Goal: Navigation & Orientation: Find specific page/section

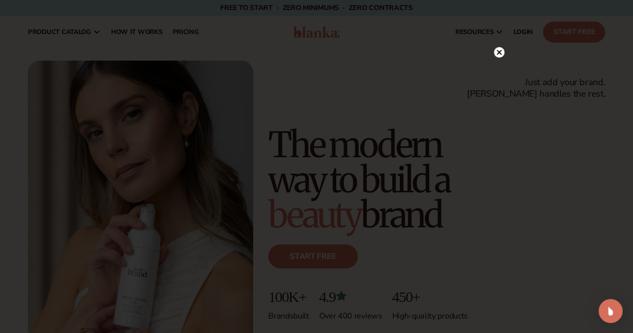
click at [500, 50] on circle at bounding box center [499, 52] width 11 height 11
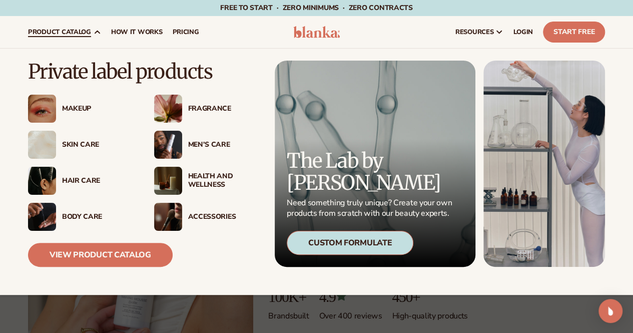
click at [199, 106] on div "Fragrance" at bounding box center [224, 109] width 72 height 9
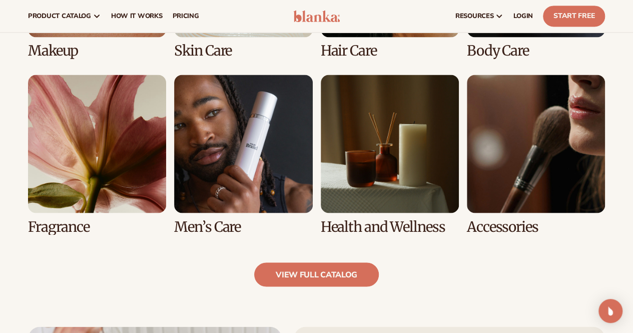
scroll to position [847, 0]
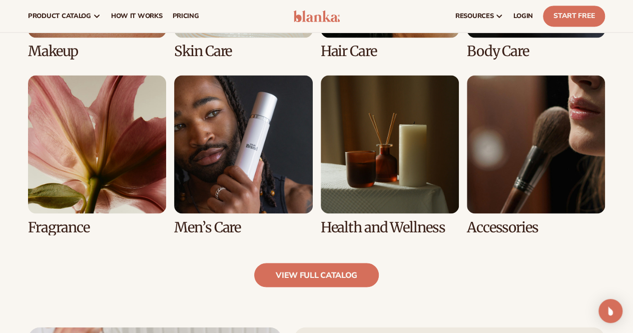
click at [115, 165] on link "5 / 8" at bounding box center [97, 155] width 138 height 160
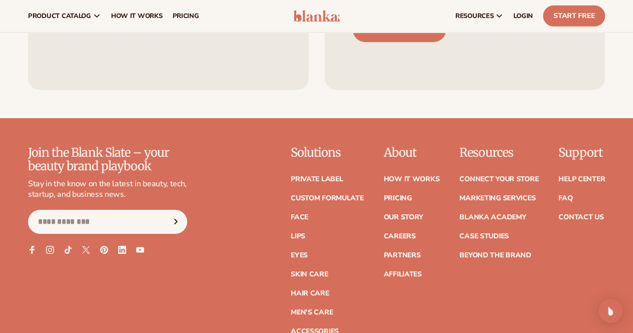
scroll to position [1631, 0]
